Goal: Answer question/provide support: Share knowledge or assist other users

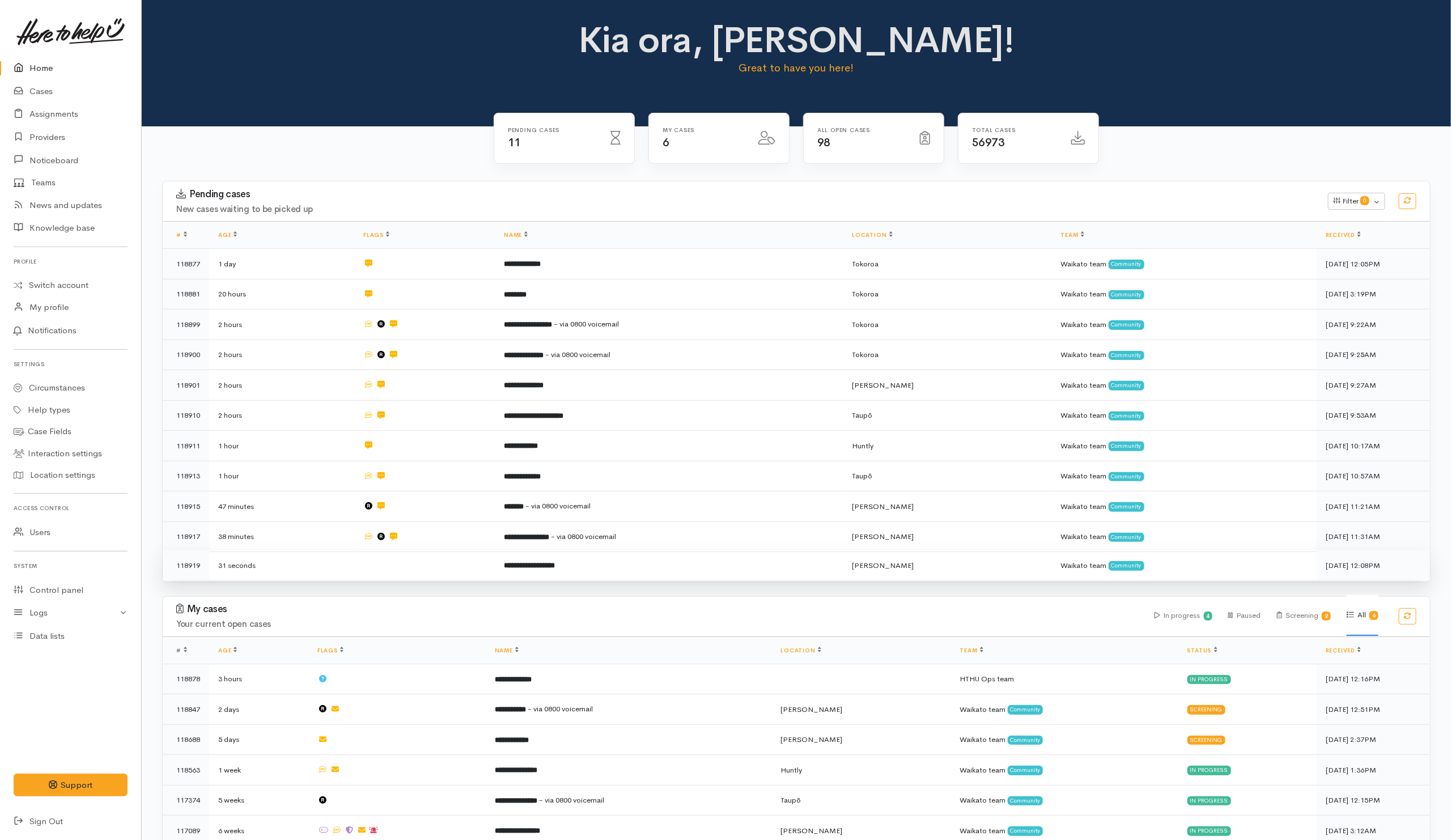
click at [434, 560] on td at bounding box center [424, 565] width 140 height 30
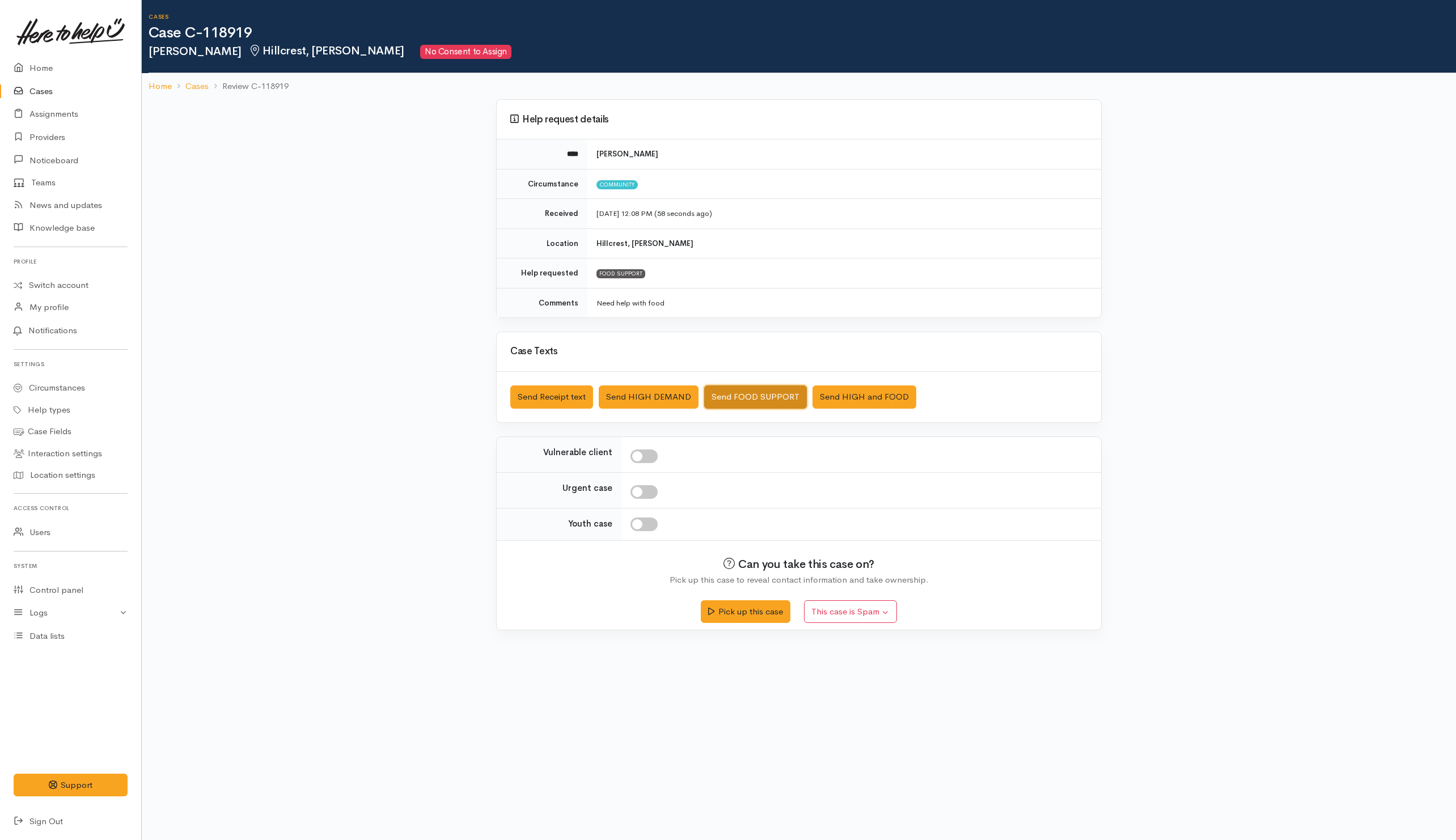
click at [730, 402] on button "Send FOOD SUPPORT" at bounding box center [755, 396] width 103 height 23
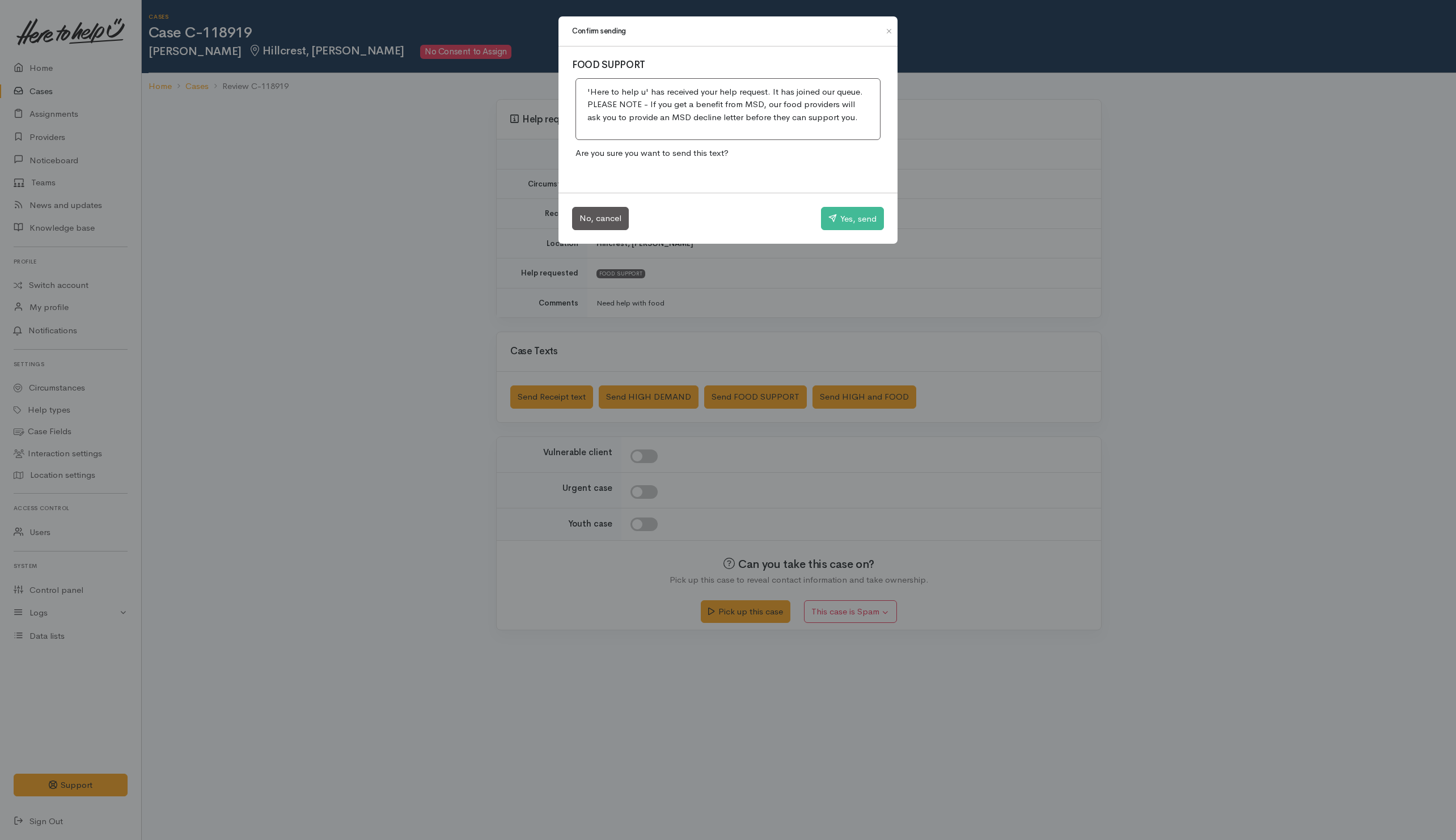
click at [847, 206] on div "No, cancel Yes, send" at bounding box center [727, 218] width 339 height 51
click at [844, 217] on button "Yes, send" at bounding box center [851, 218] width 63 height 23
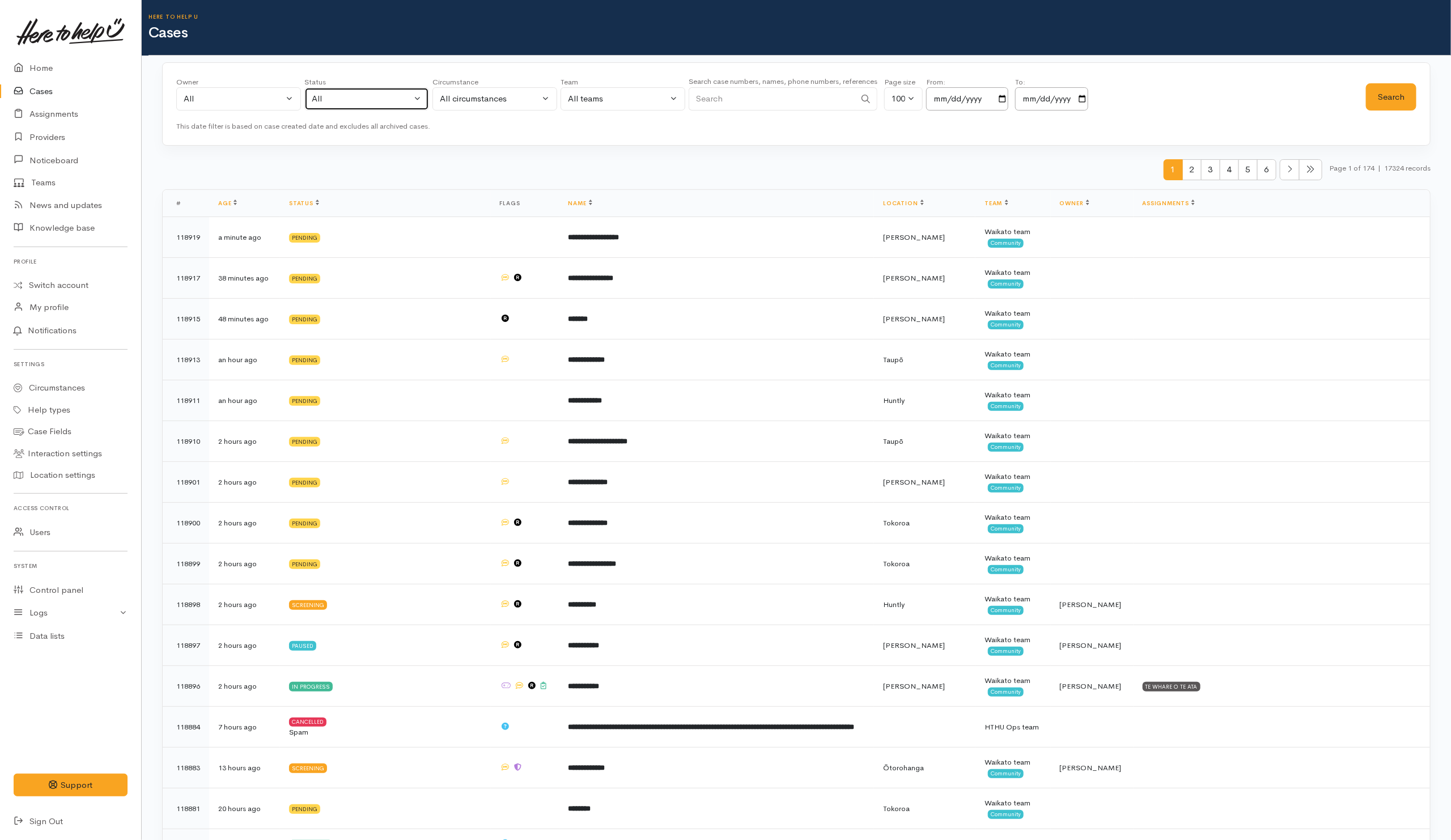
click at [357, 110] on button "All" at bounding box center [366, 98] width 124 height 23
click at [336, 179] on span "All current cases" at bounding box center [356, 173] width 64 height 13
select select "Unresolved"
click at [1393, 99] on button "Search" at bounding box center [1391, 97] width 50 height 28
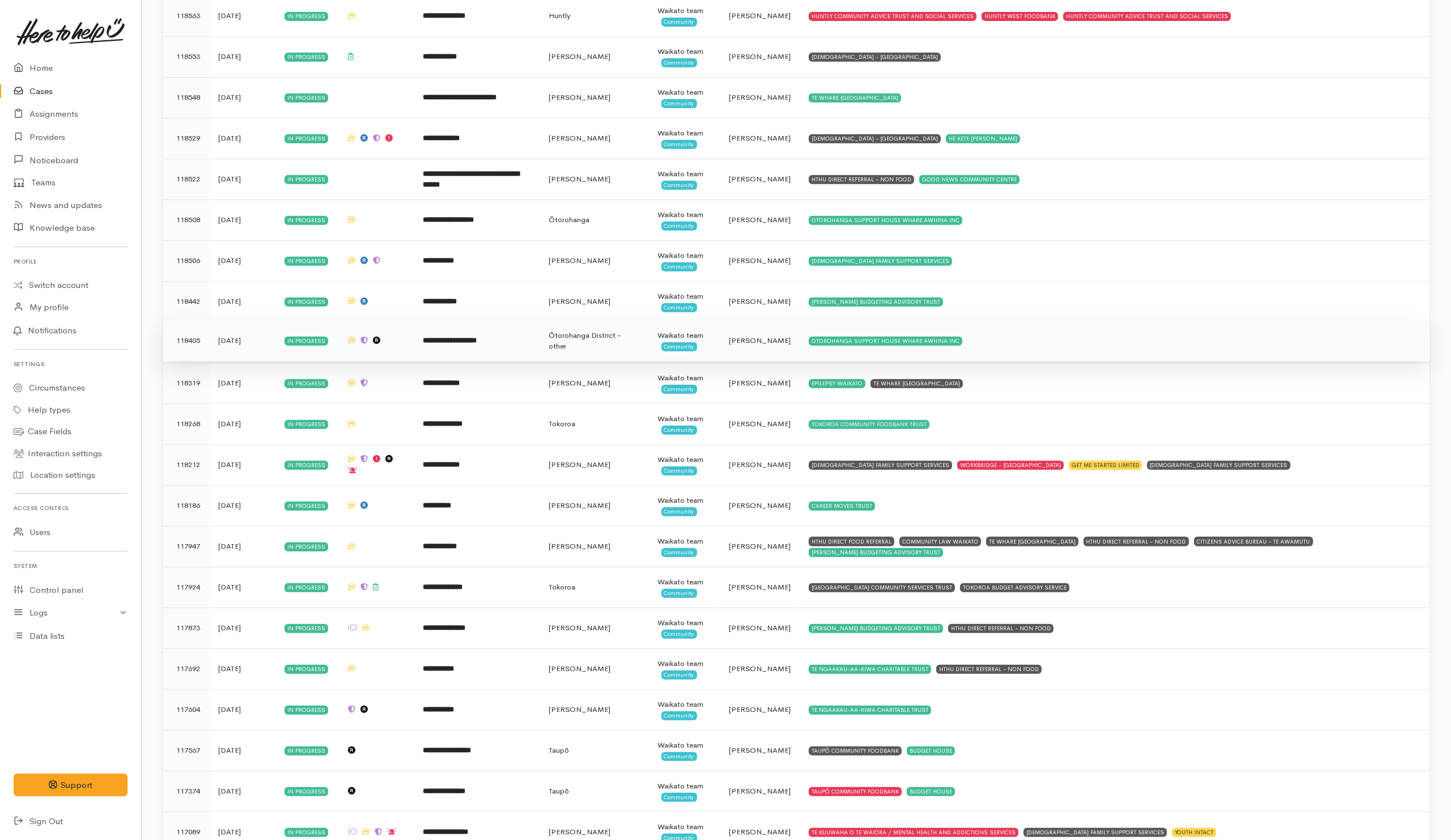
scroll to position [3426, 0]
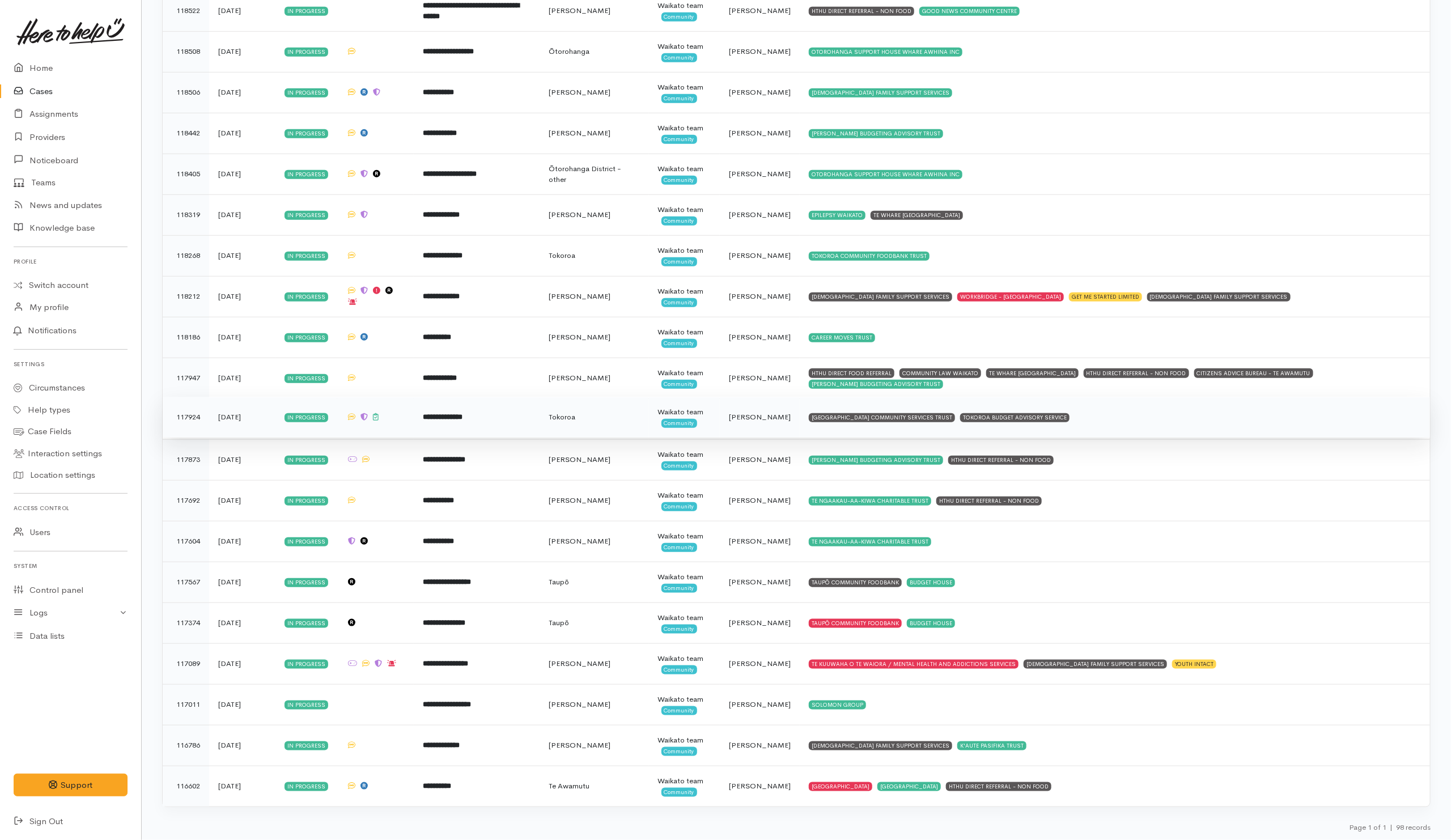
click at [1156, 413] on td "SOUTH WAIKATO PACIFIC ISLANDS COMMUNITY SERVICES TRUST TOKOROA BUDGET ADVISORY …" at bounding box center [1115, 418] width 630 height 41
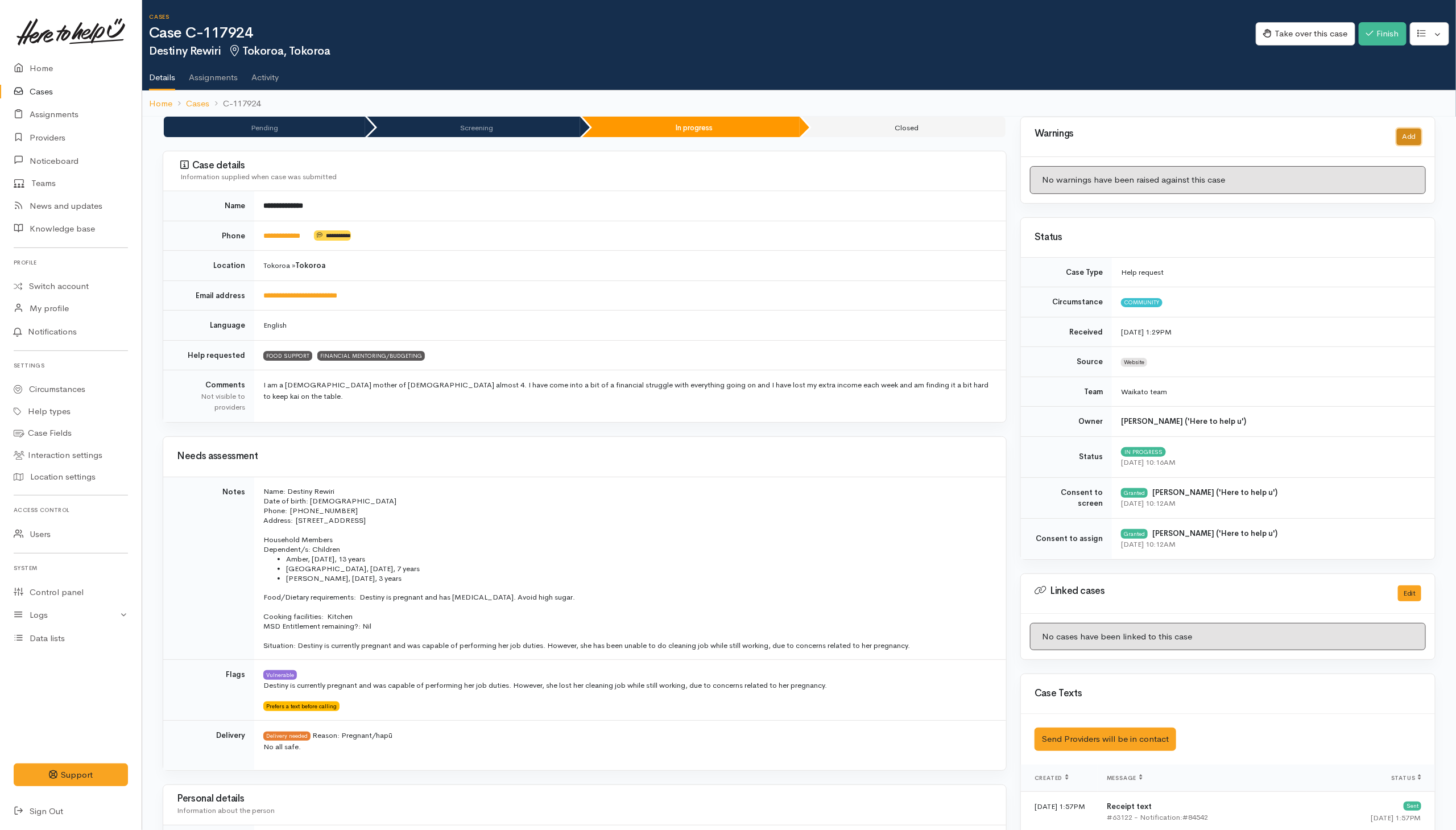
click at [1400, 137] on button "Add" at bounding box center [1409, 137] width 24 height 17
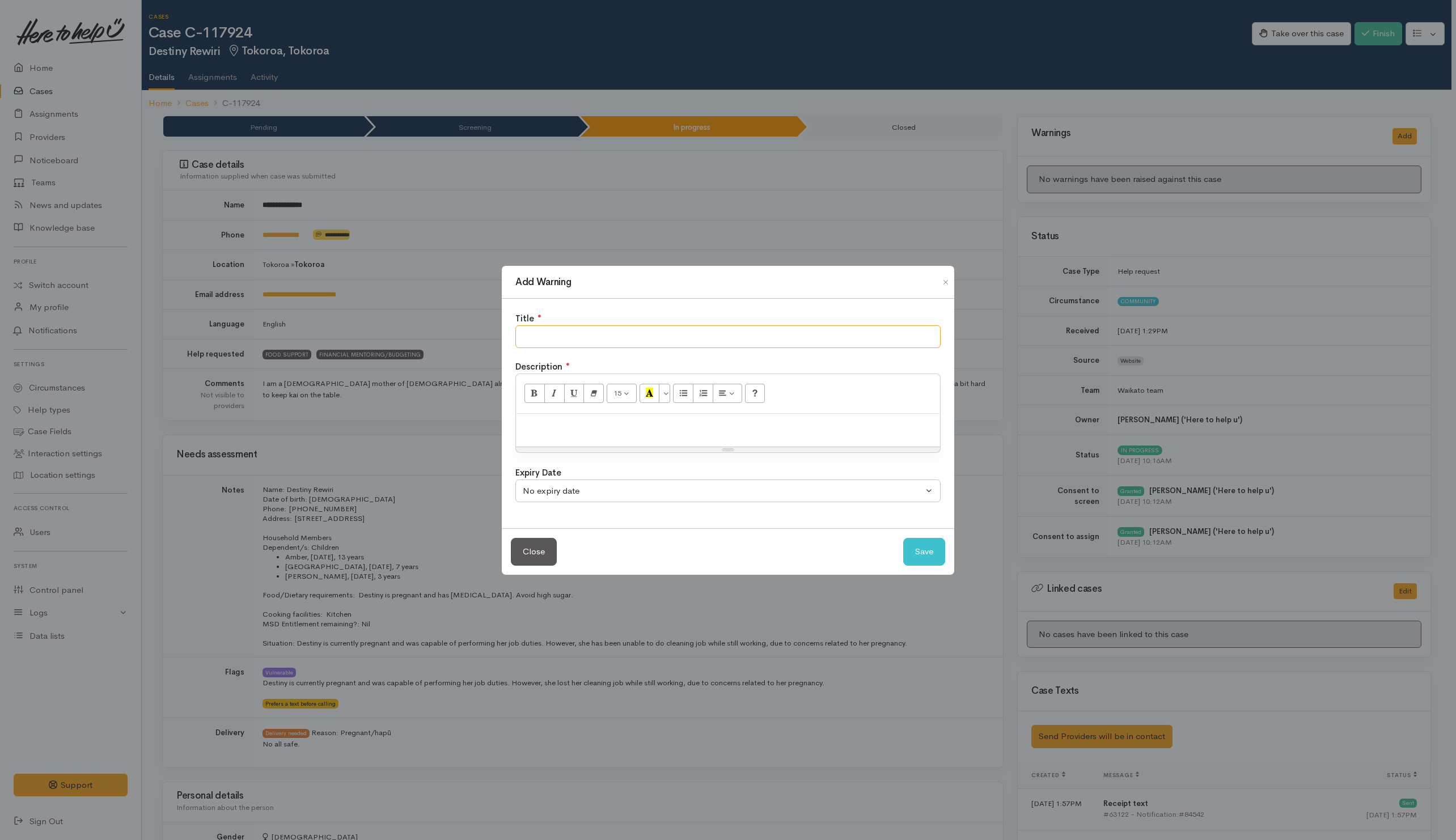
click at [805, 341] on input "text" at bounding box center [727, 336] width 425 height 23
type input "UNABLE TO CONTACT BY BUDGETING SUPPORT"
click at [914, 551] on button "Save" at bounding box center [923, 552] width 42 height 28
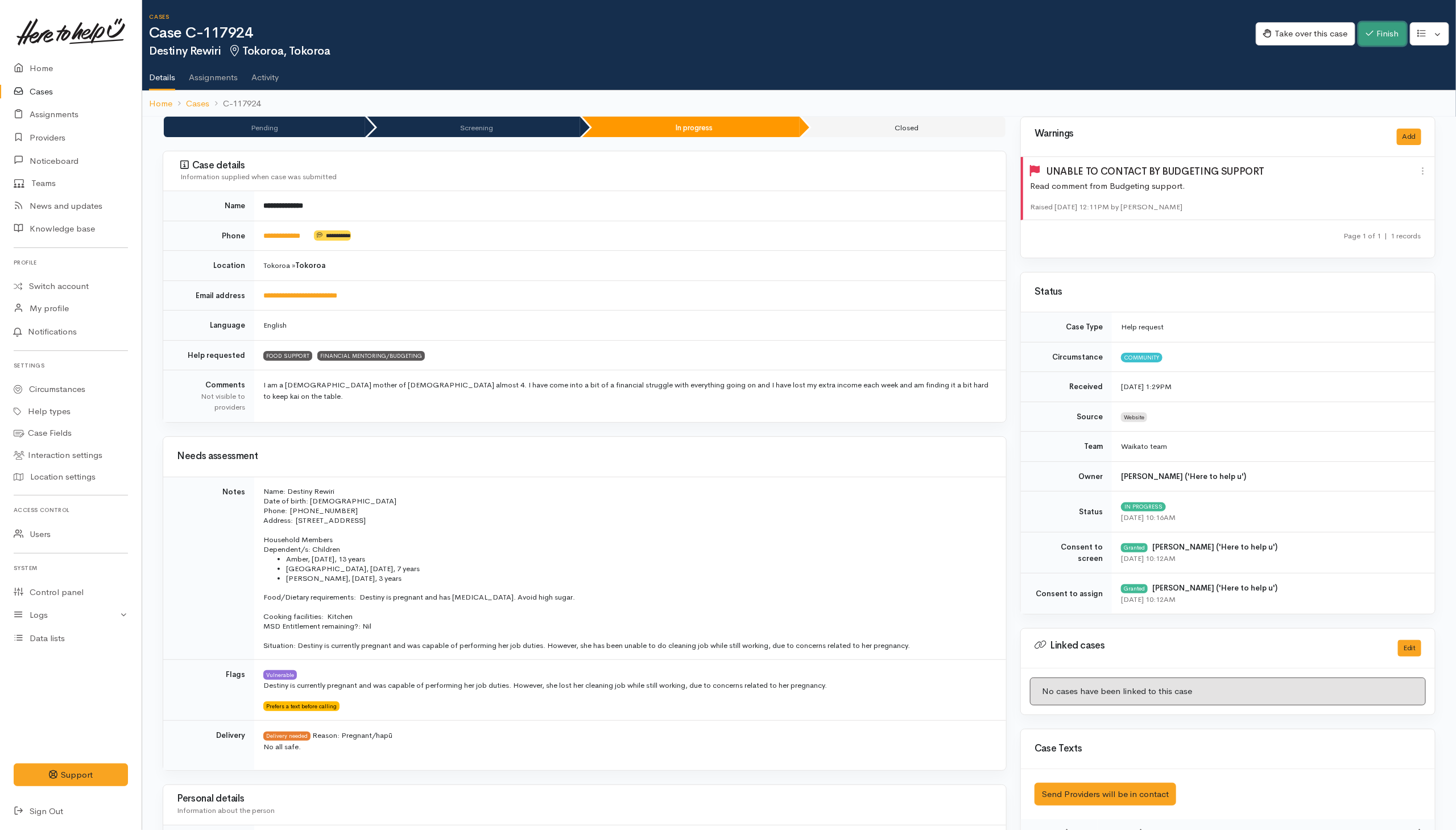
click at [1384, 33] on button "Finish" at bounding box center [1382, 34] width 48 height 23
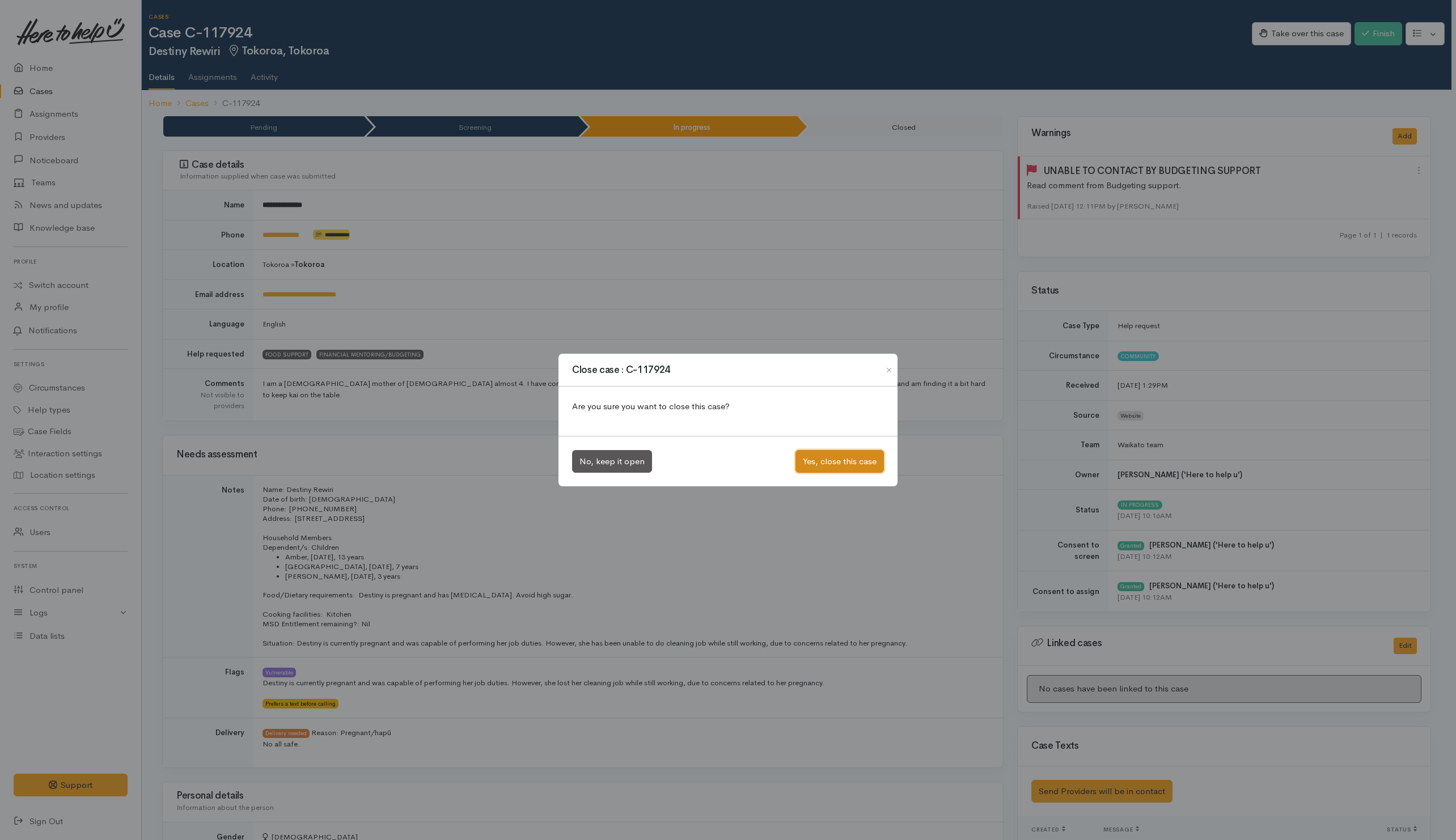
click at [835, 459] on button "Yes, close this case" at bounding box center [839, 462] width 89 height 23
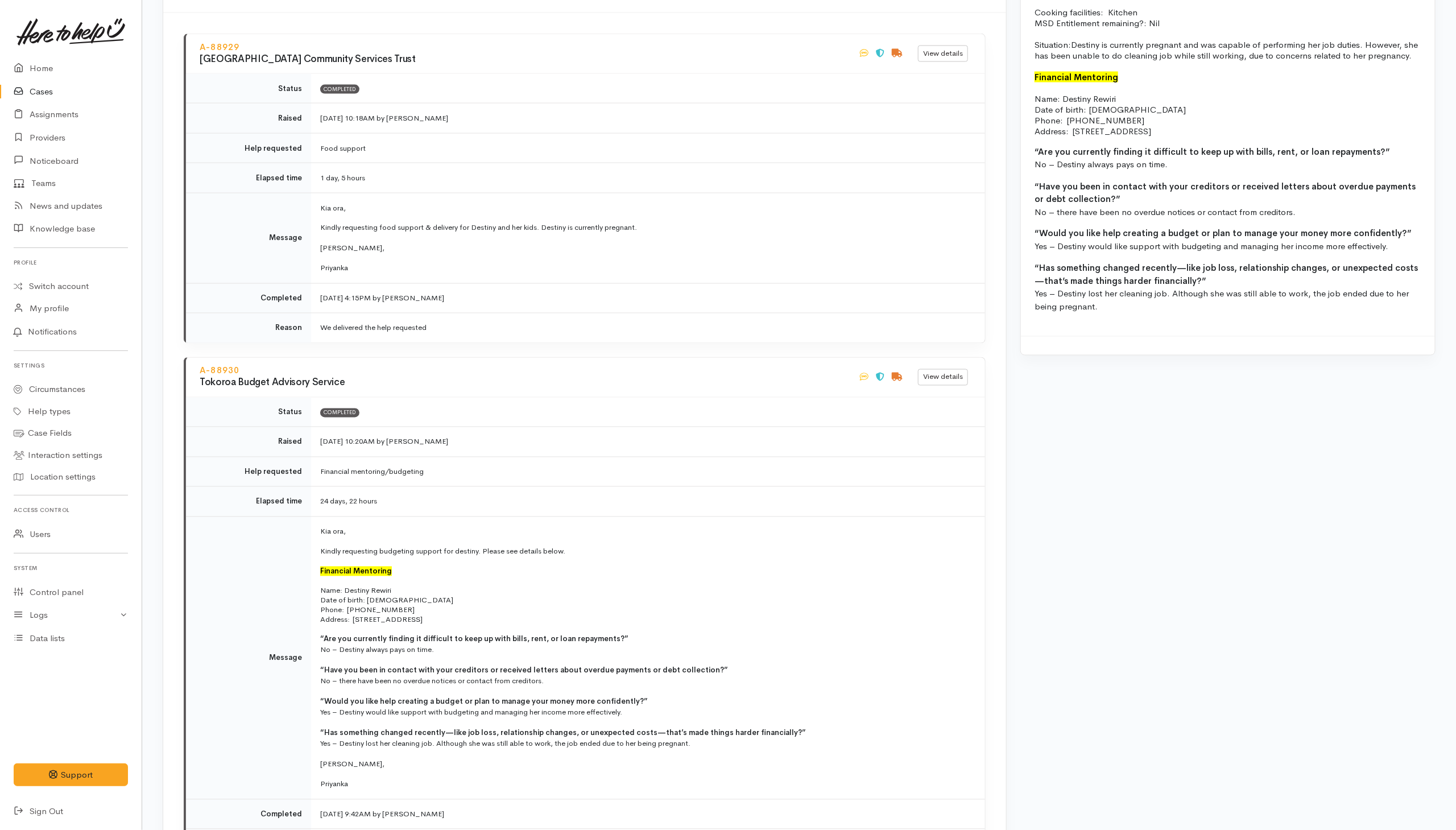
scroll to position [1451, 0]
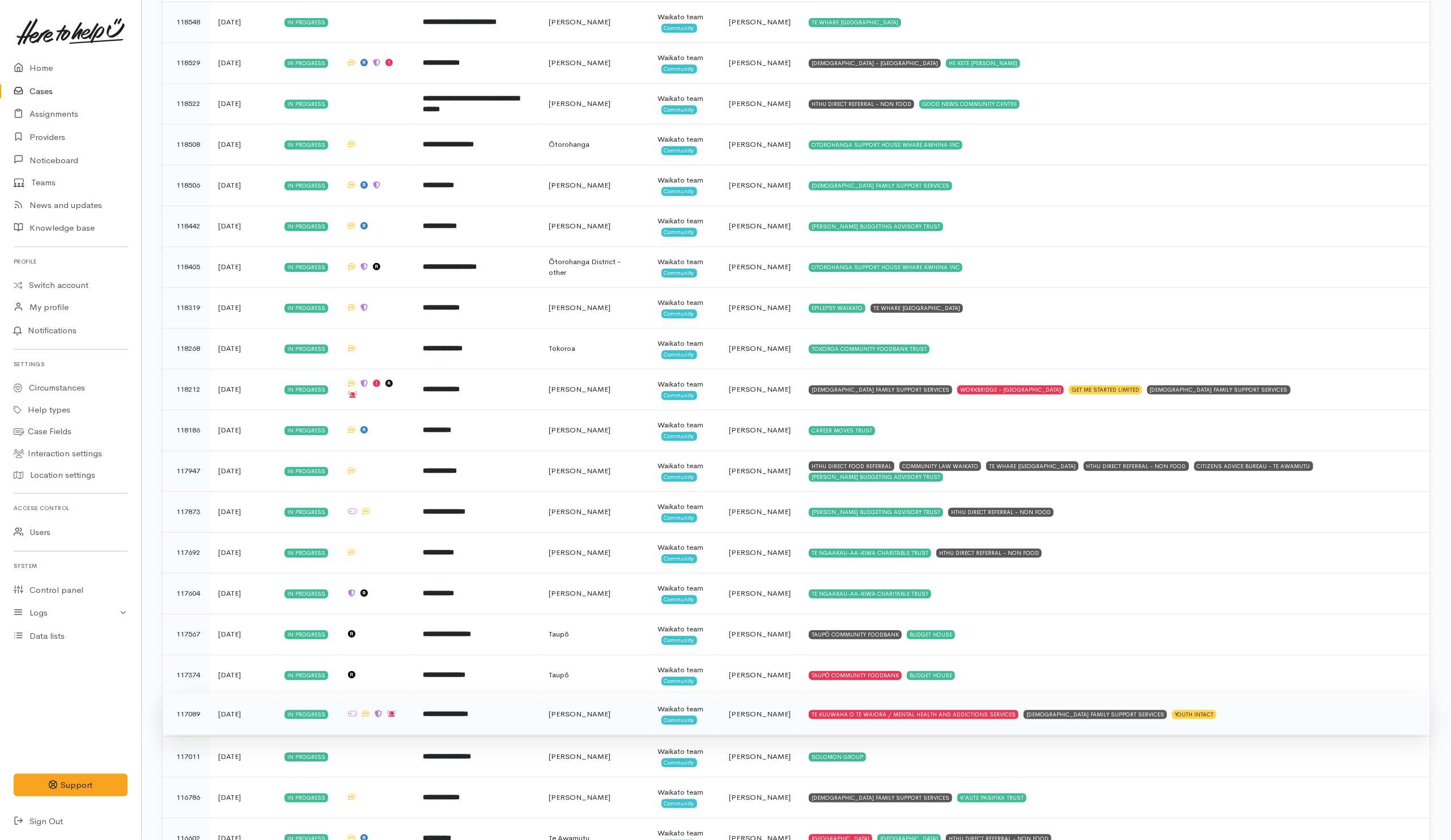
scroll to position [3385, 0]
